Goal: Task Accomplishment & Management: Complete application form

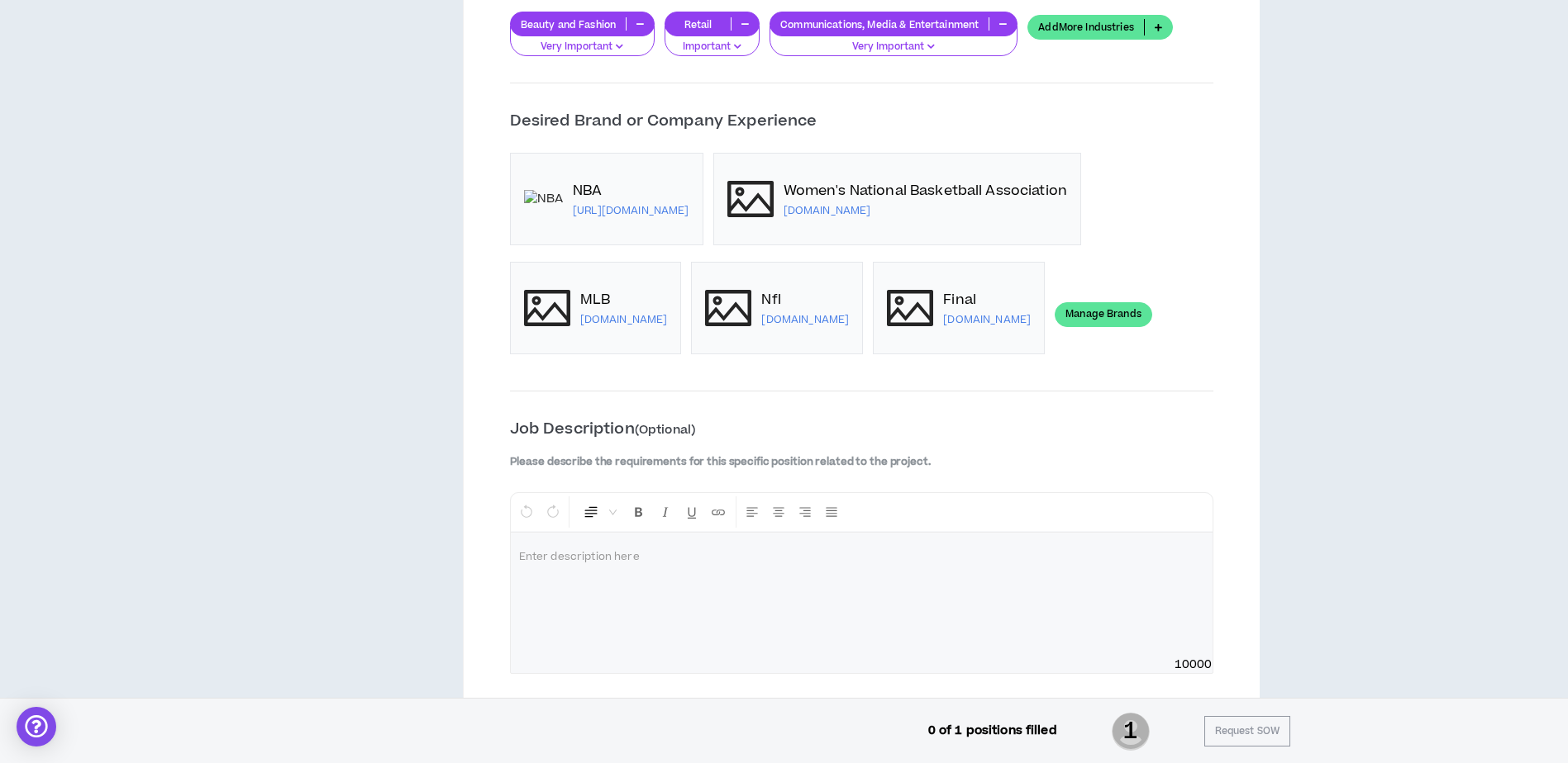
scroll to position [1982, 0]
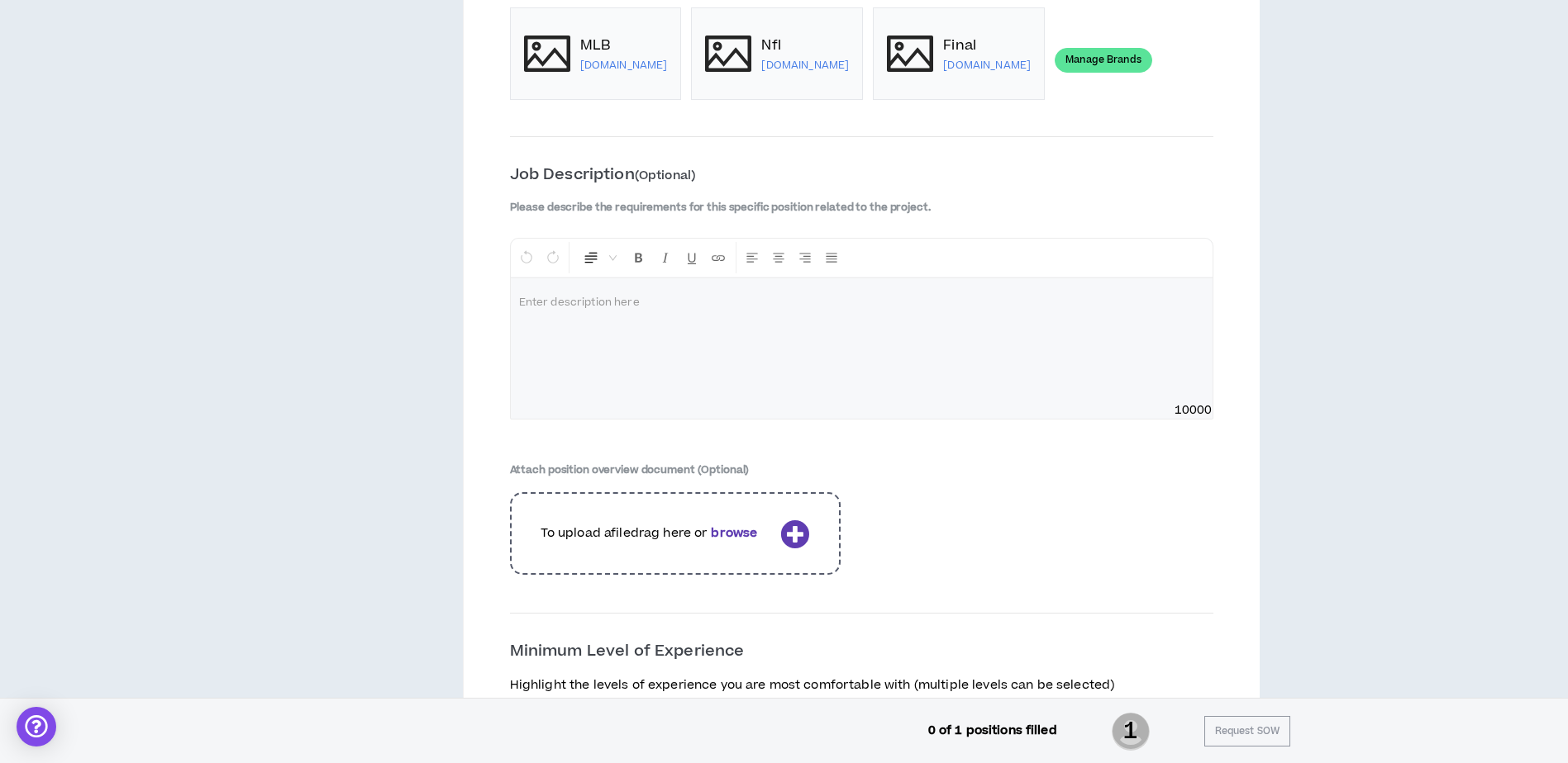
click at [609, 315] on div at bounding box center [862, 340] width 701 height 124
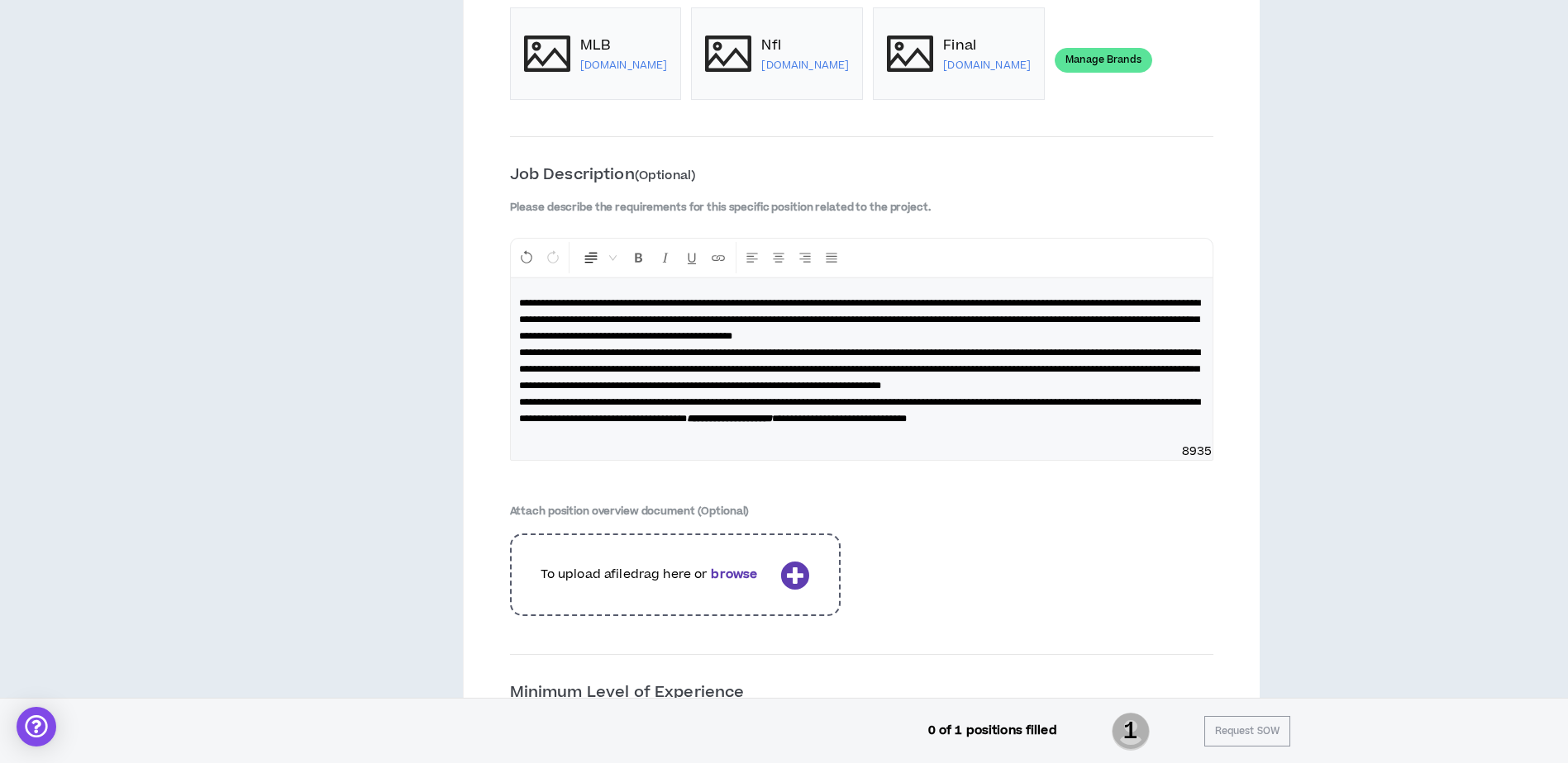
click at [1124, 335] on p "**********" at bounding box center [861, 361] width 685 height 132
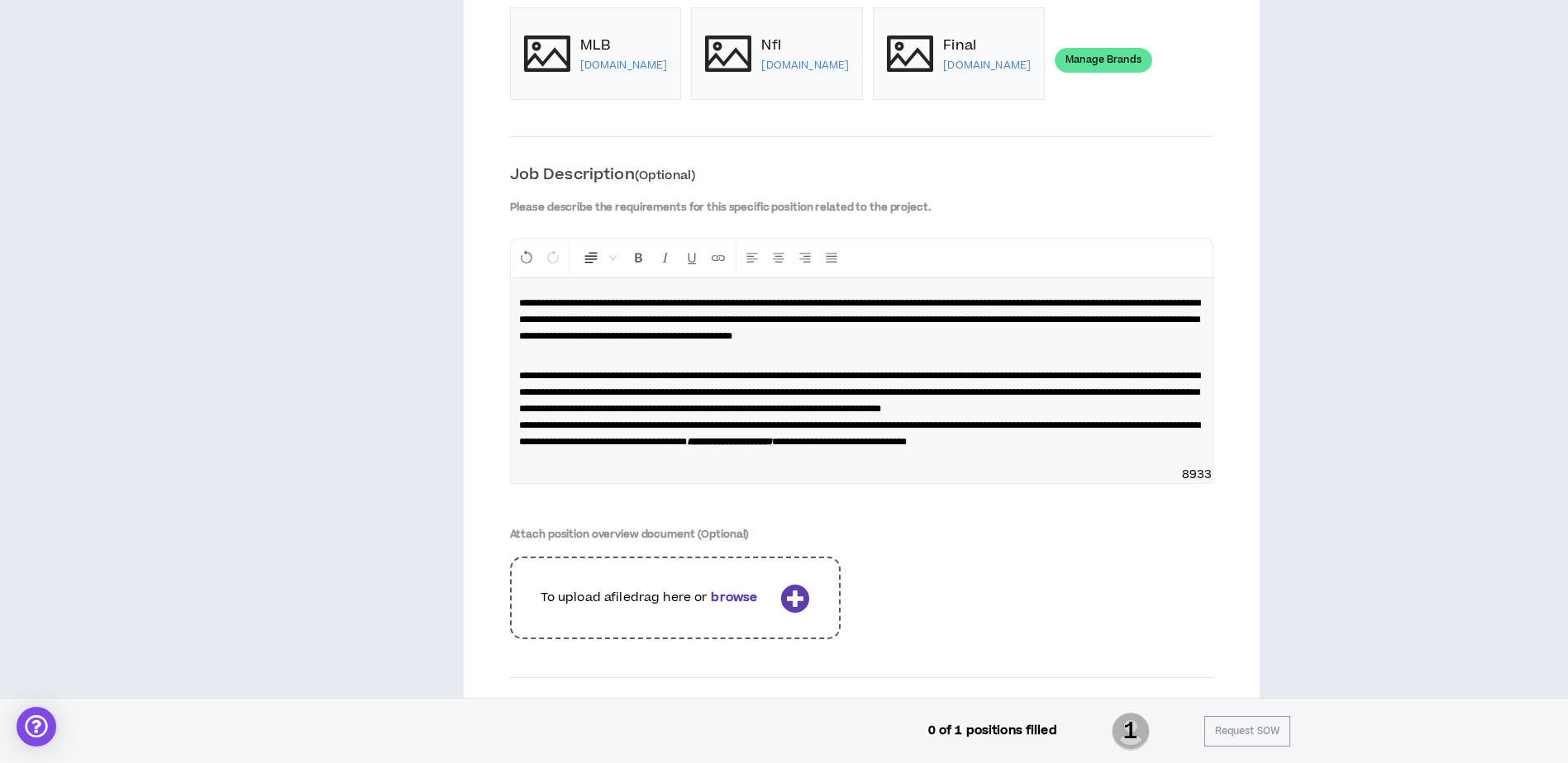
click at [853, 424] on p "**********" at bounding box center [861, 400] width 685 height 99
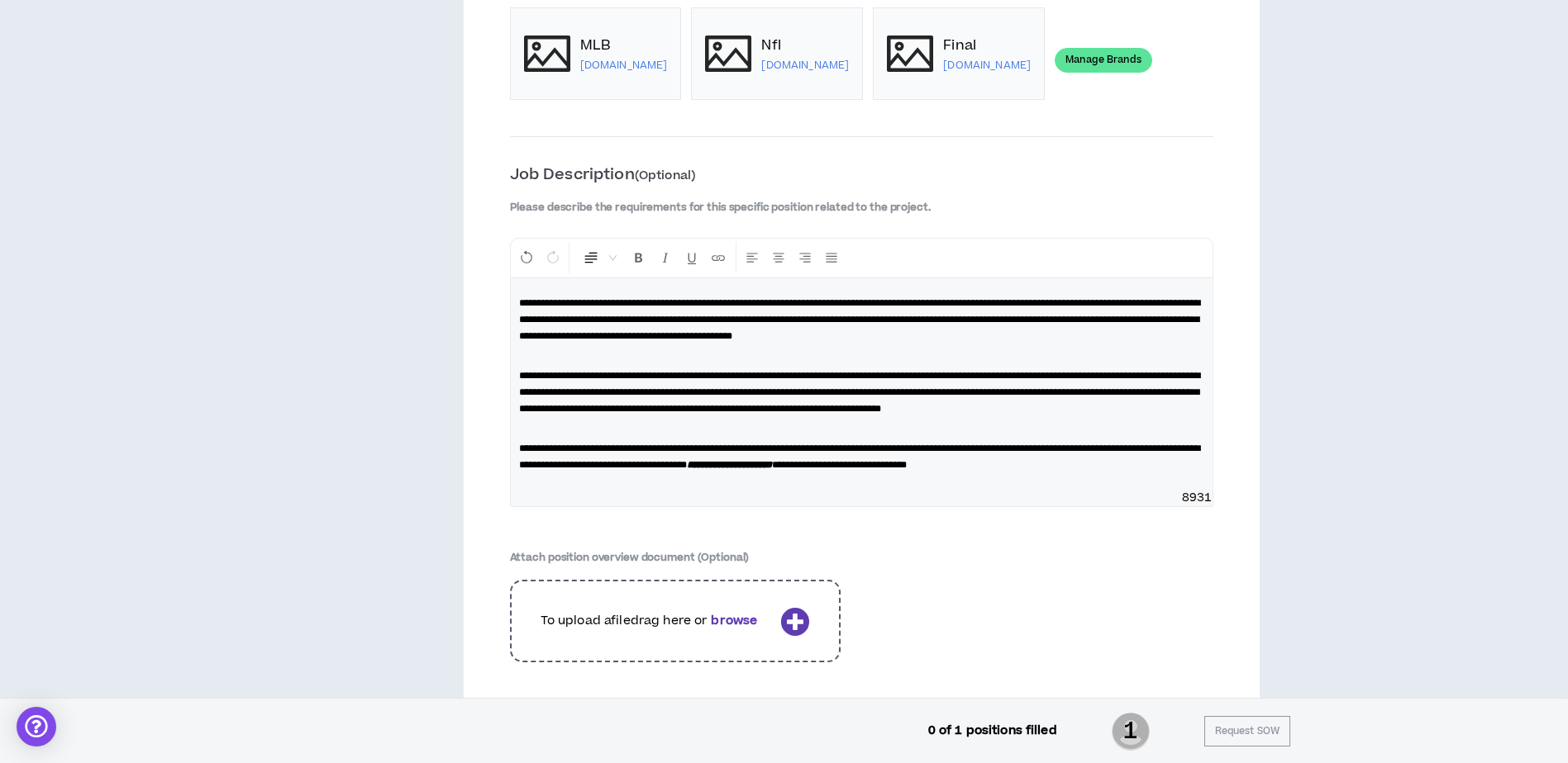
click at [1199, 473] on p "**********" at bounding box center [861, 448] width 685 height 50
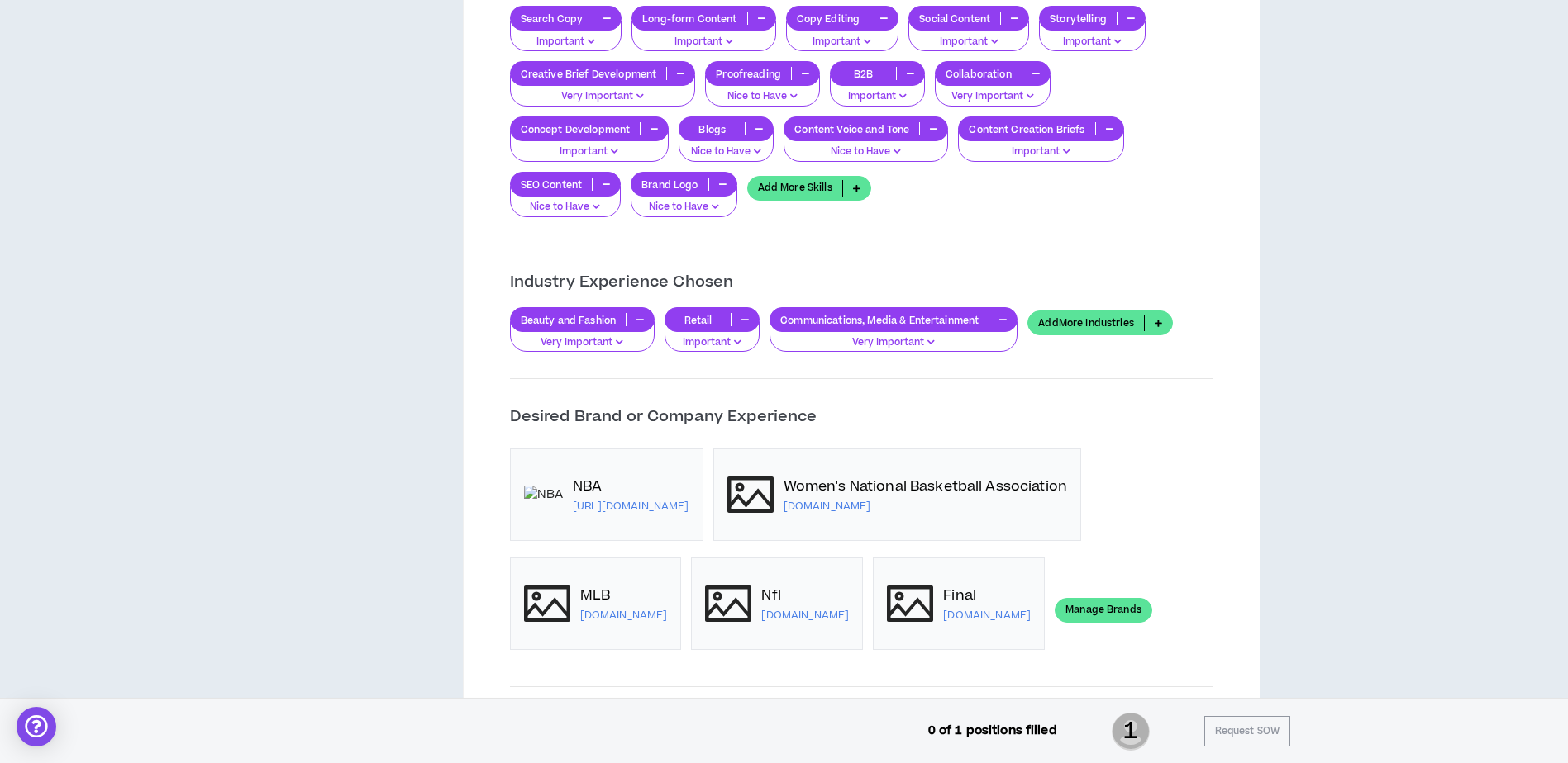
scroll to position [1569, 0]
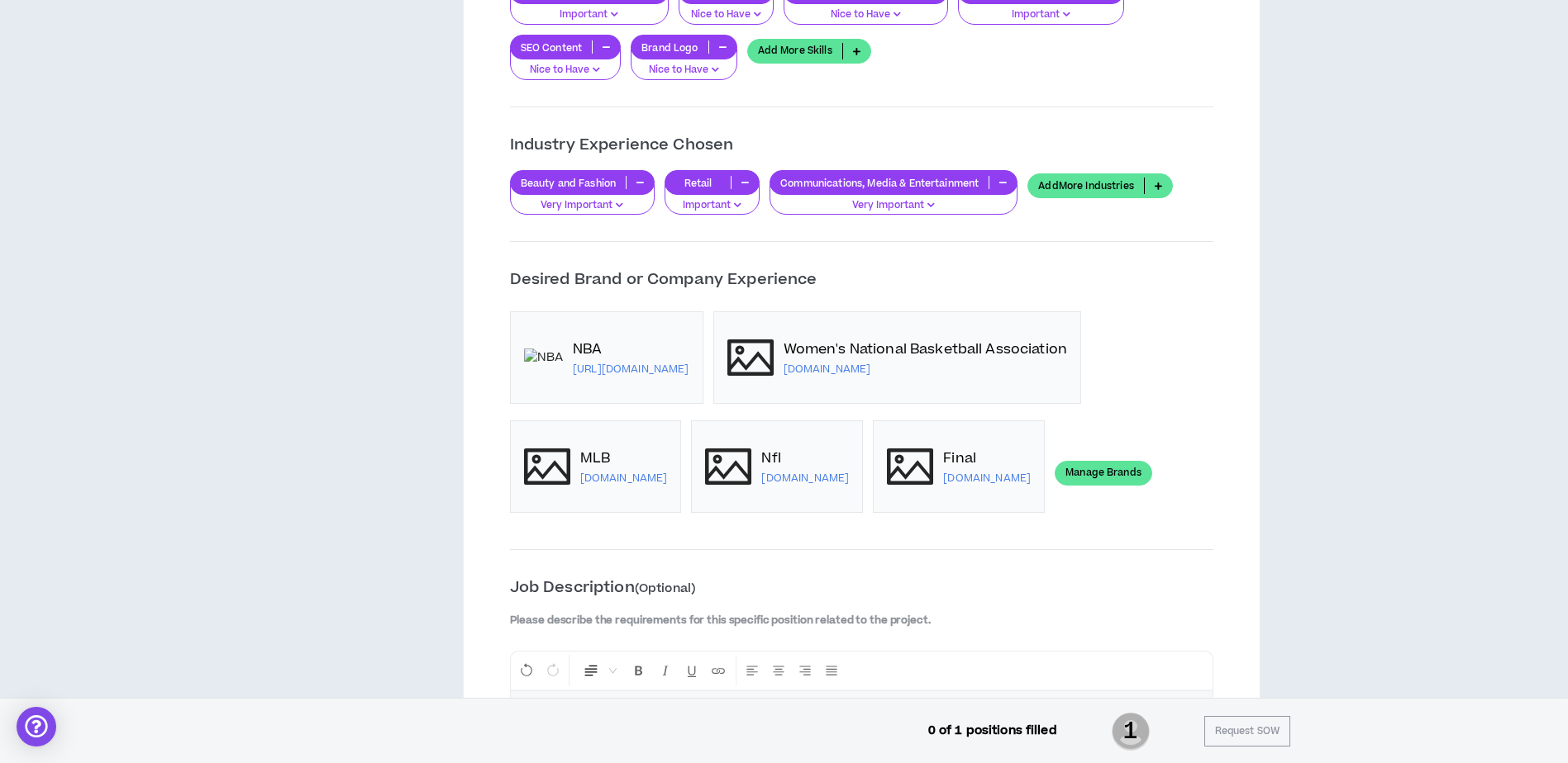
click at [1074, 470] on link "Manage Brands" at bounding box center [1103, 473] width 98 height 24
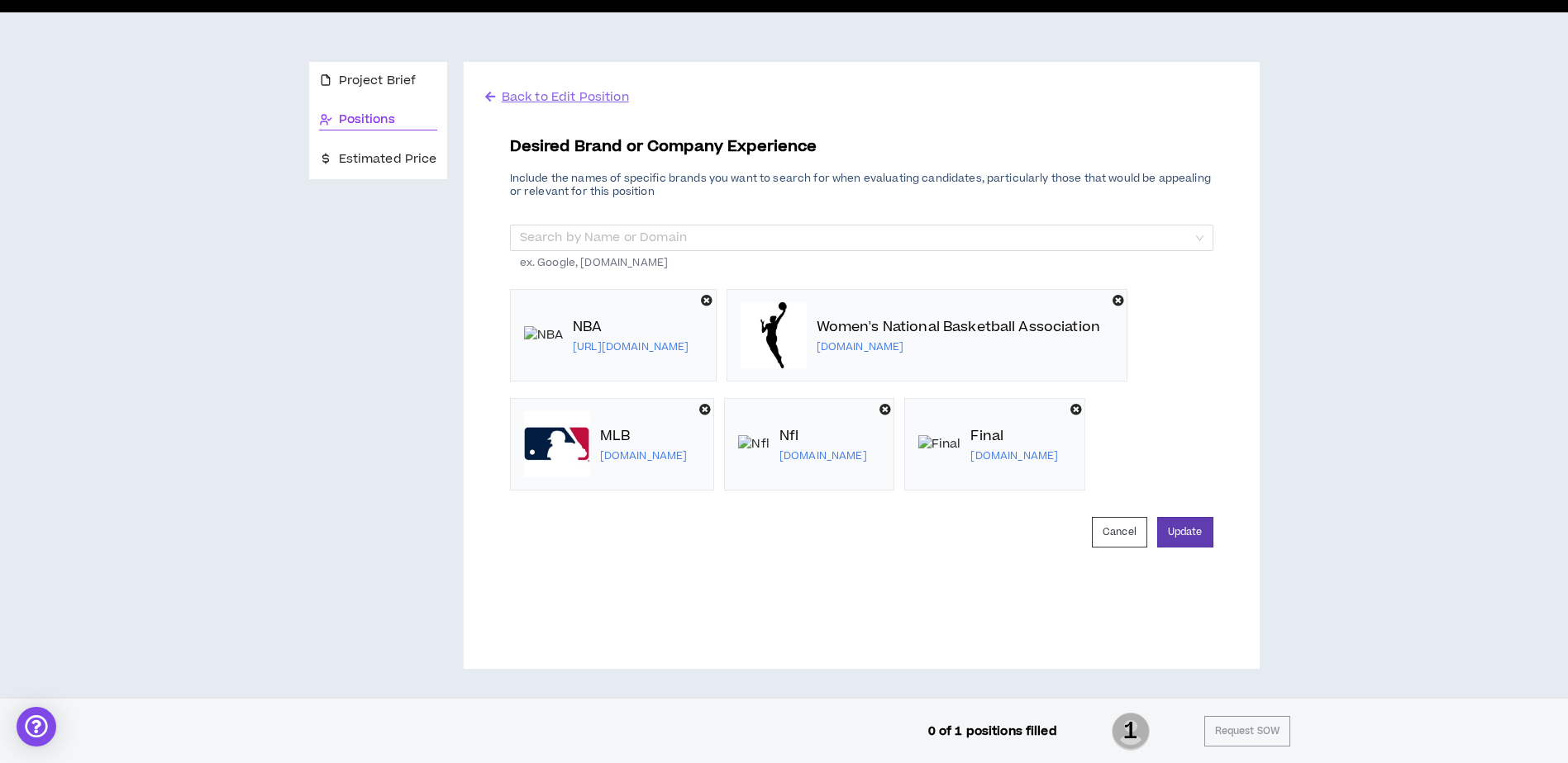
scroll to position [121, 0]
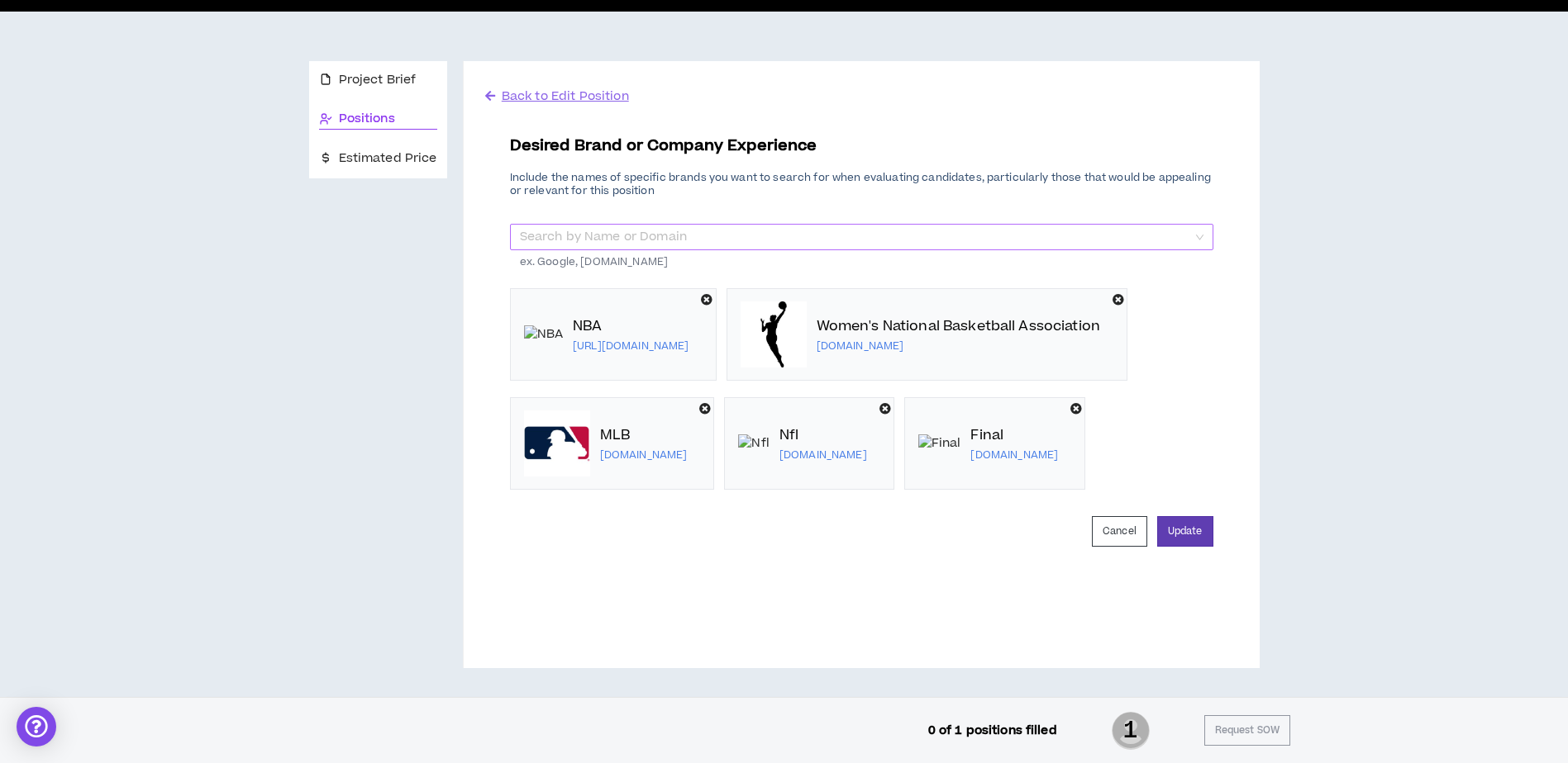
click at [723, 245] on input "search" at bounding box center [855, 237] width 671 height 24
type input "F"
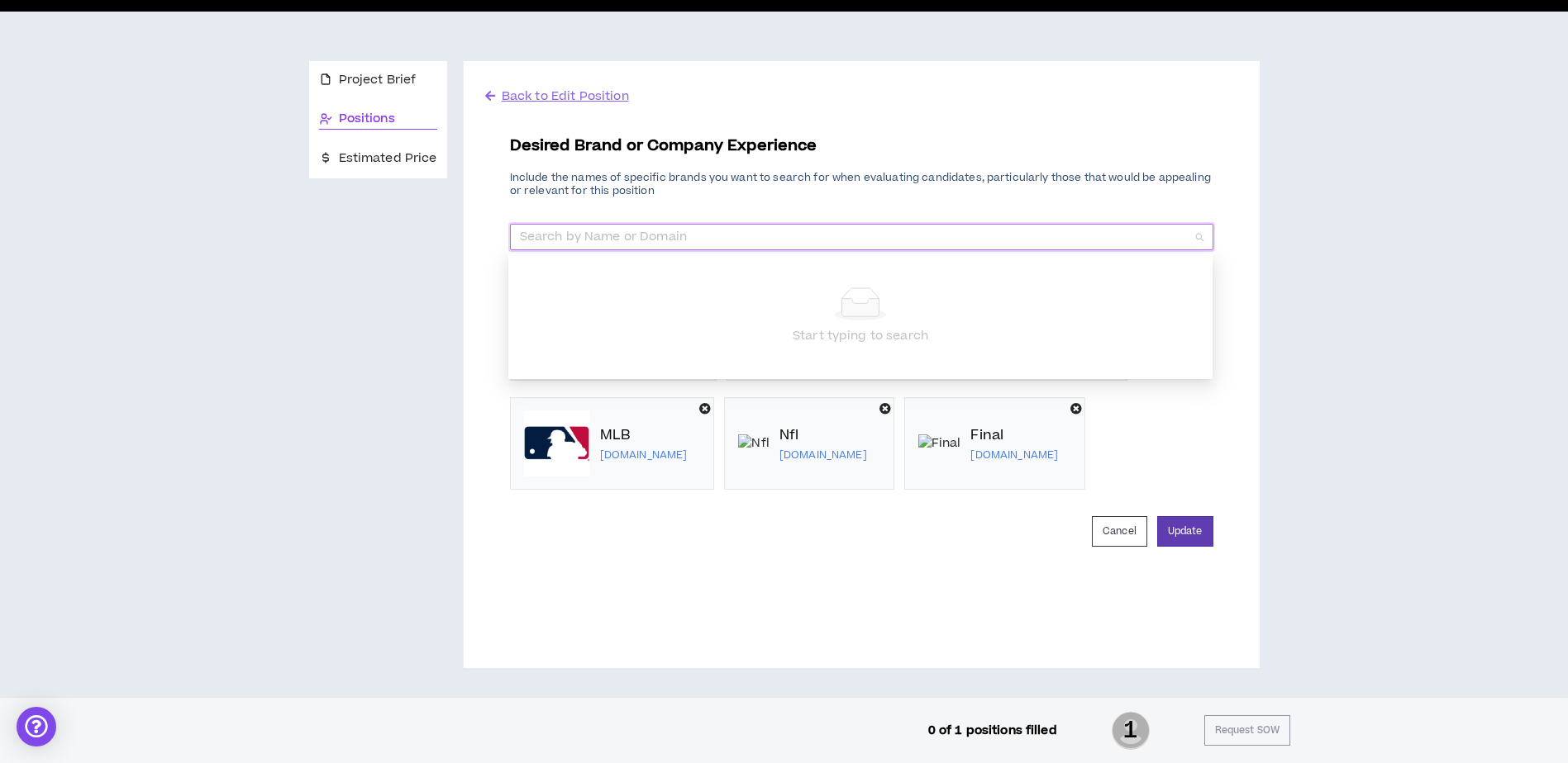
click at [1359, 344] on div "Project Brief Positions Estimated Price Back to Edit Position Desired Brand or …" at bounding box center [783, 353] width 1554 height 685
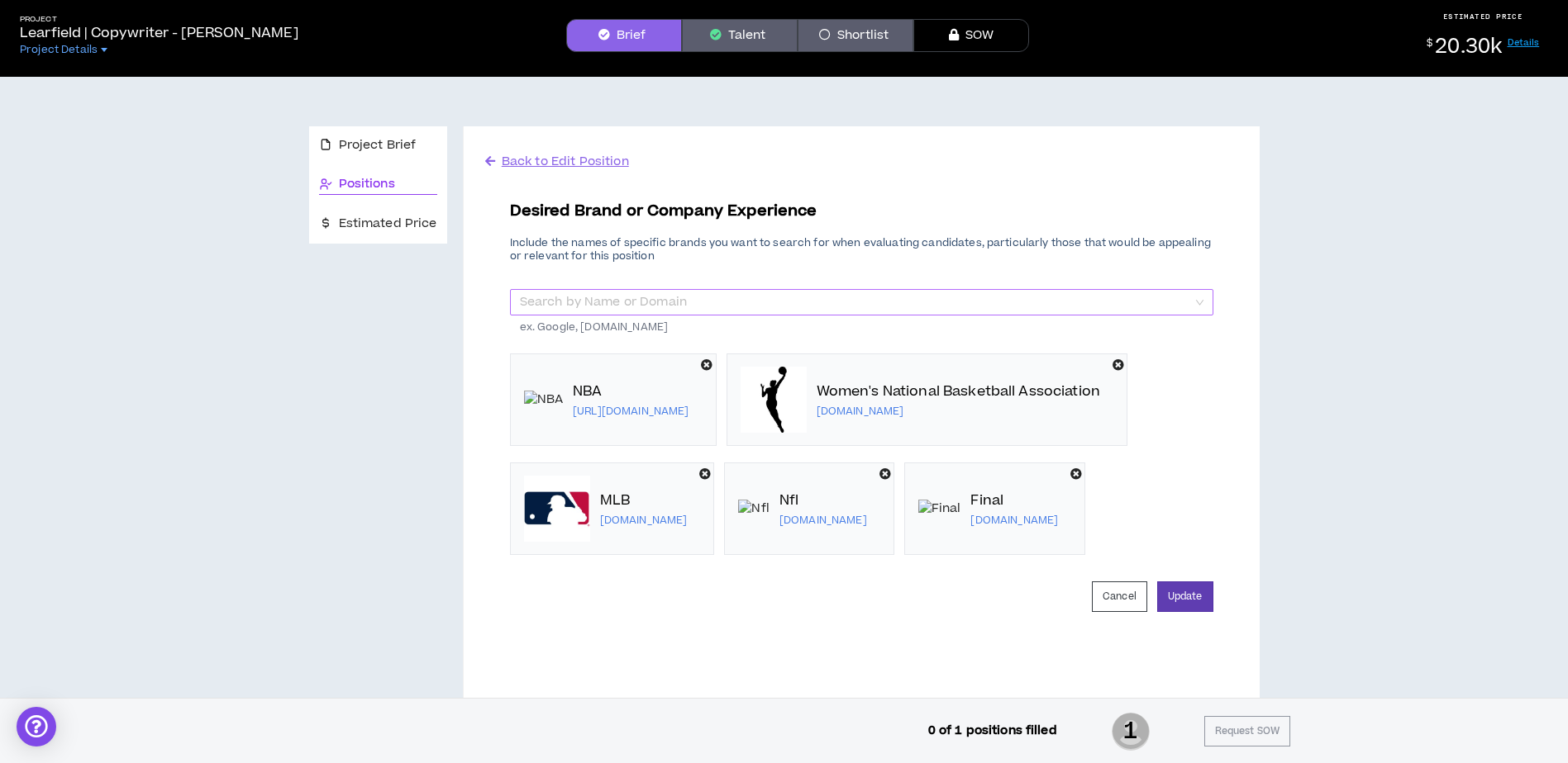
scroll to position [0, 0]
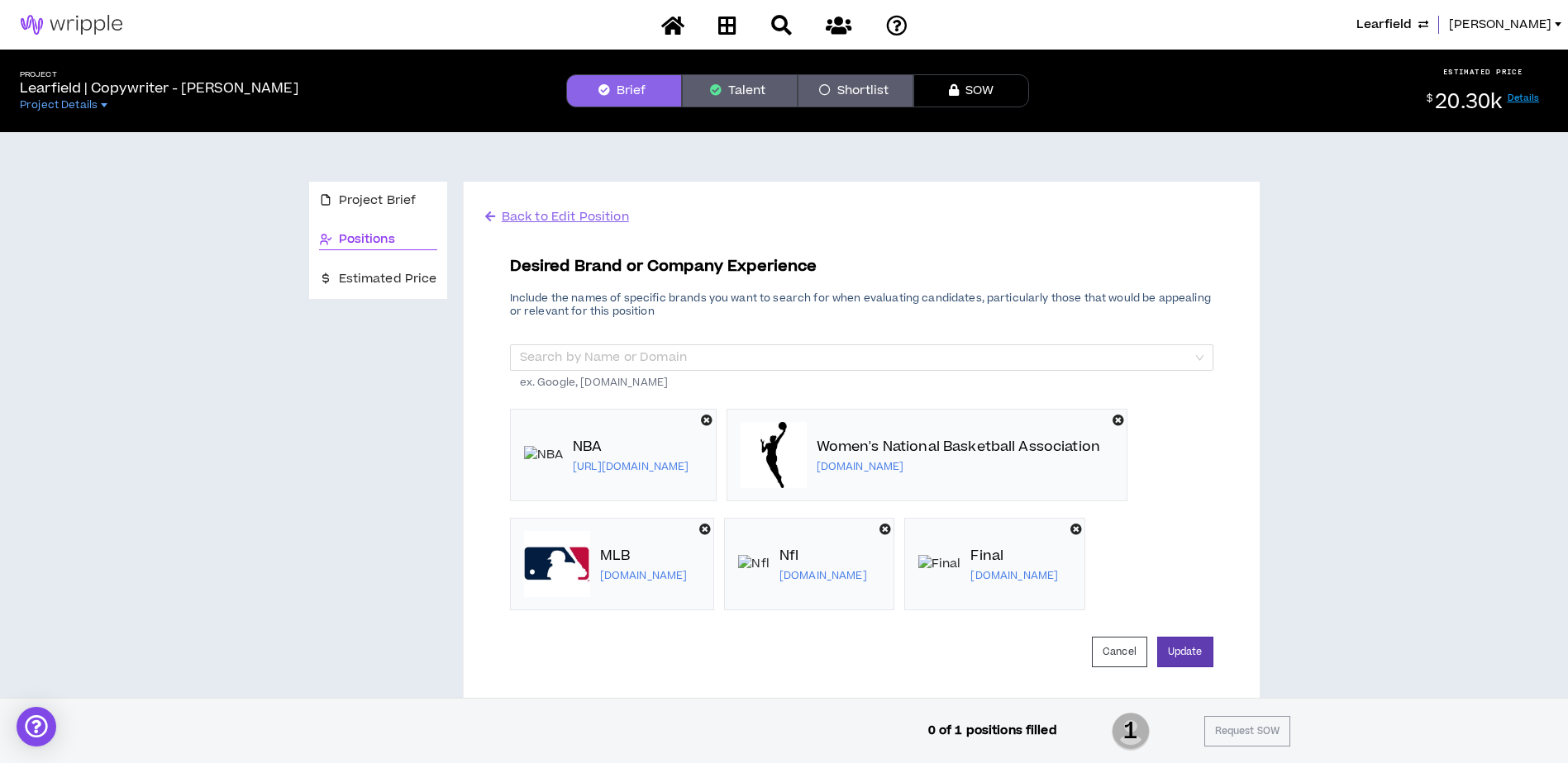
click at [585, 213] on span "Back to Edit Position" at bounding box center [565, 217] width 128 height 18
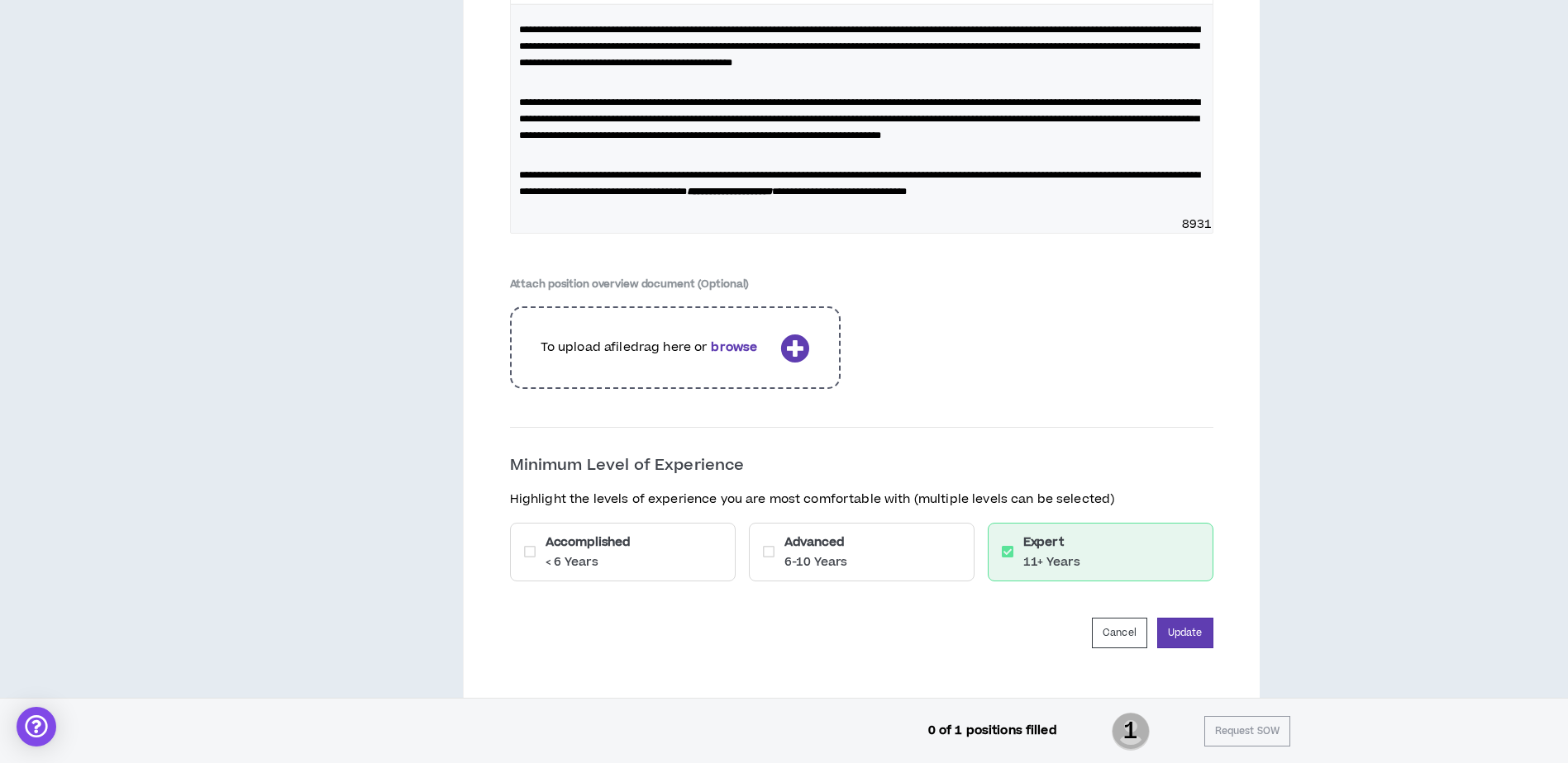
scroll to position [2373, 0]
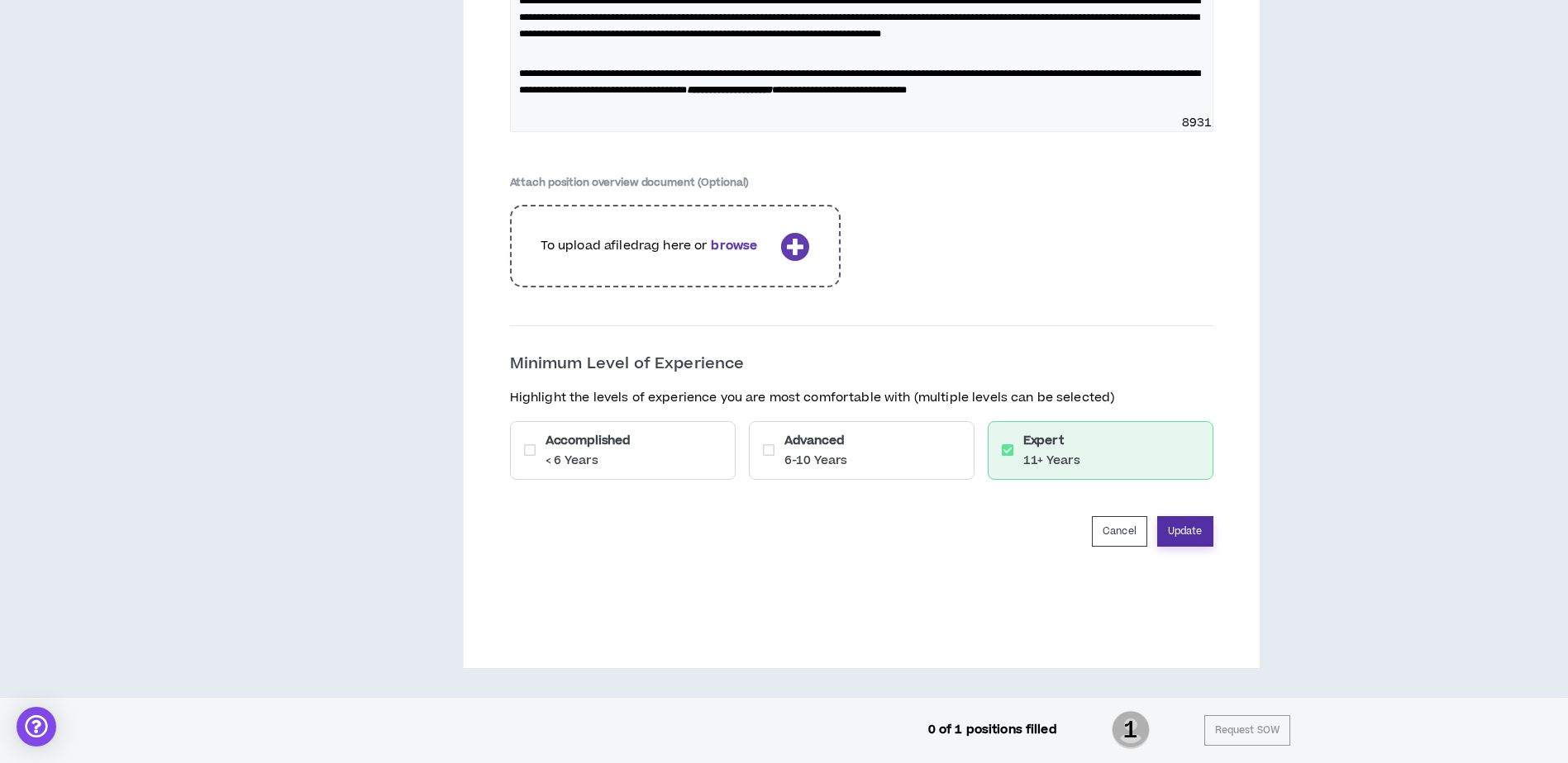
click at [1190, 525] on button "Update" at bounding box center [1185, 531] width 56 height 31
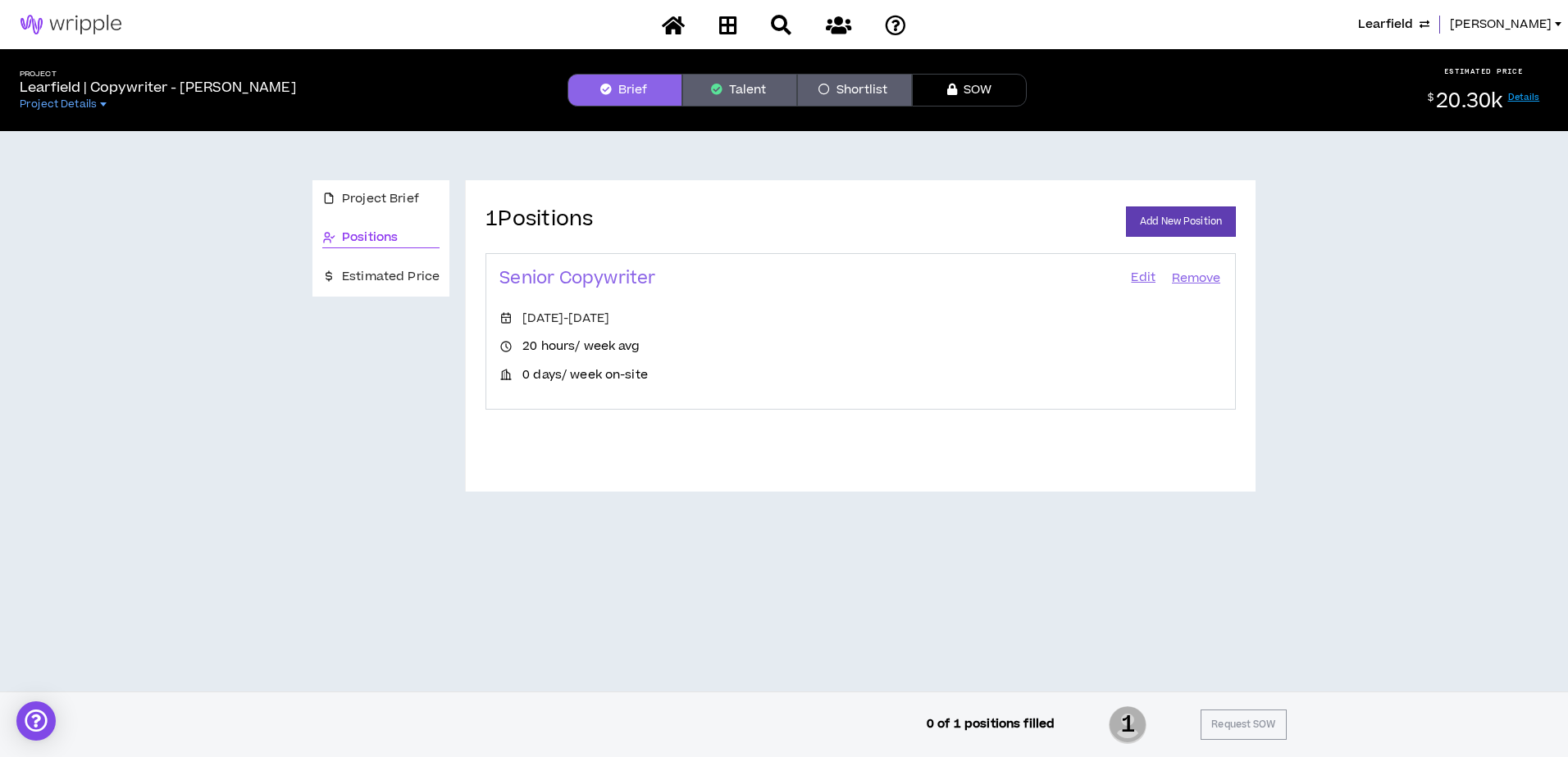
click at [1140, 275] on link "Edit" at bounding box center [1143, 278] width 28 height 23
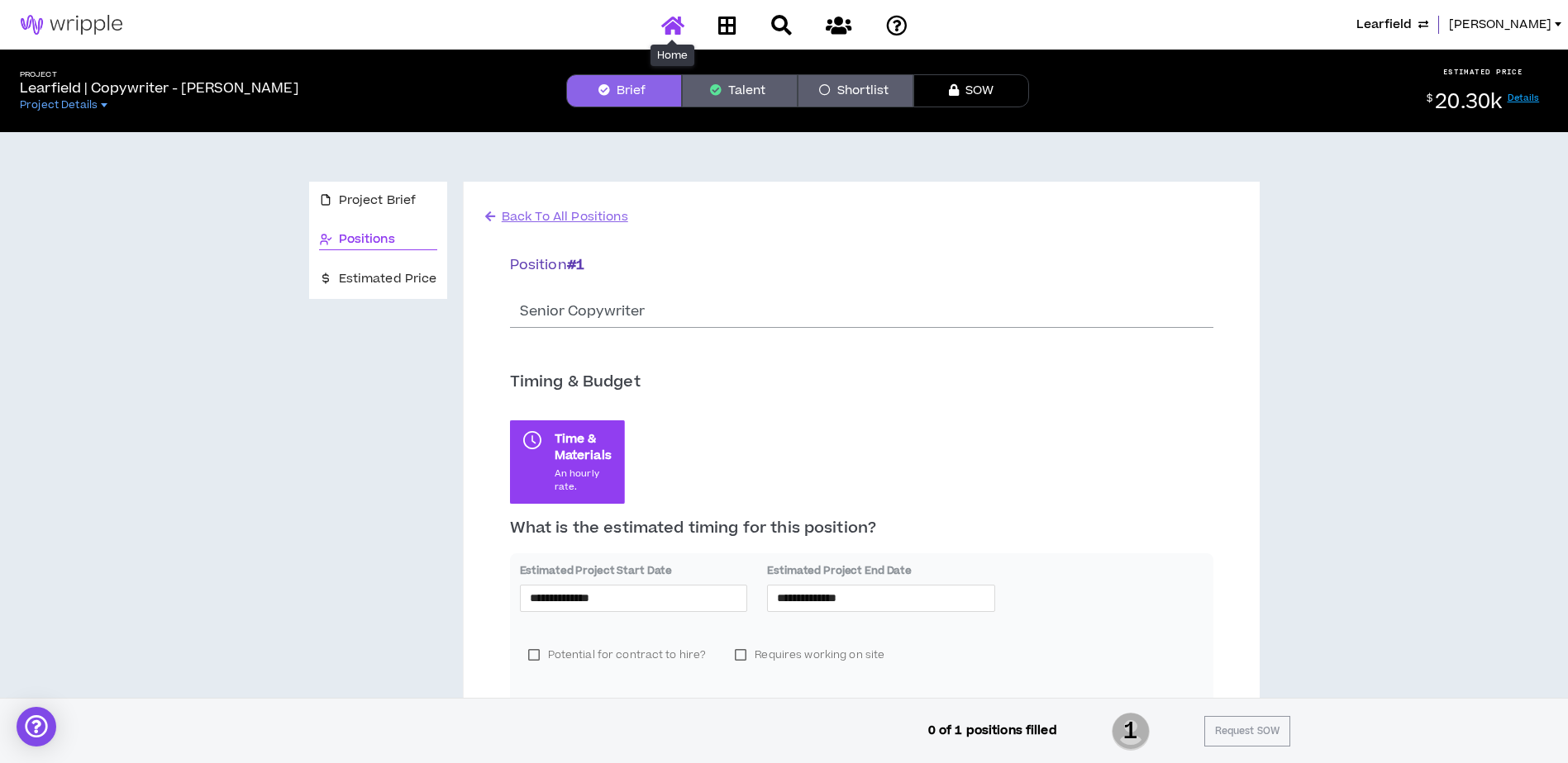
click at [672, 18] on icon at bounding box center [672, 25] width 23 height 21
